Goal: Find specific page/section: Find specific page/section

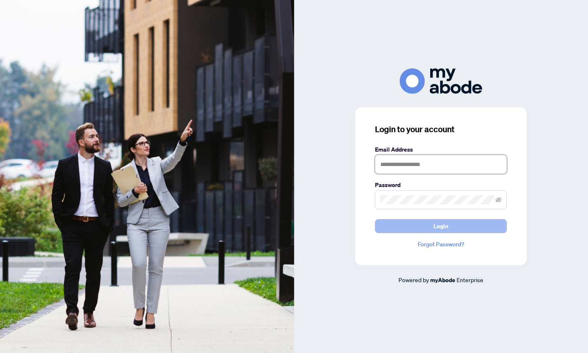
type input "**********"
click at [431, 228] on button "Login" at bounding box center [441, 226] width 132 height 14
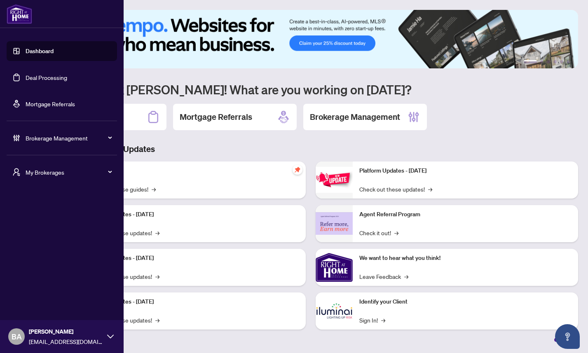
click at [64, 174] on span "My Brokerages" at bounding box center [69, 172] width 86 height 9
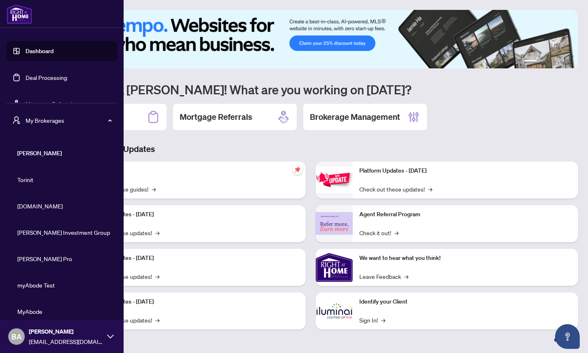
click at [43, 206] on span "[DOMAIN_NAME]" at bounding box center [64, 206] width 94 height 9
